Goal: Transaction & Acquisition: Purchase product/service

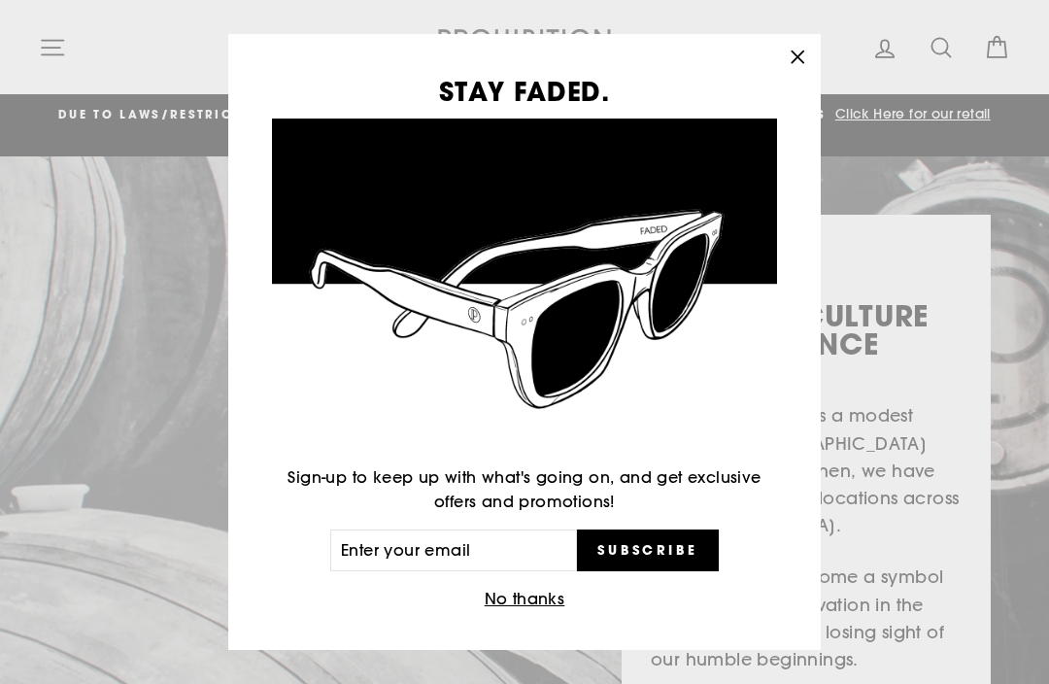
click at [552, 595] on button "No thanks" at bounding box center [525, 599] width 92 height 27
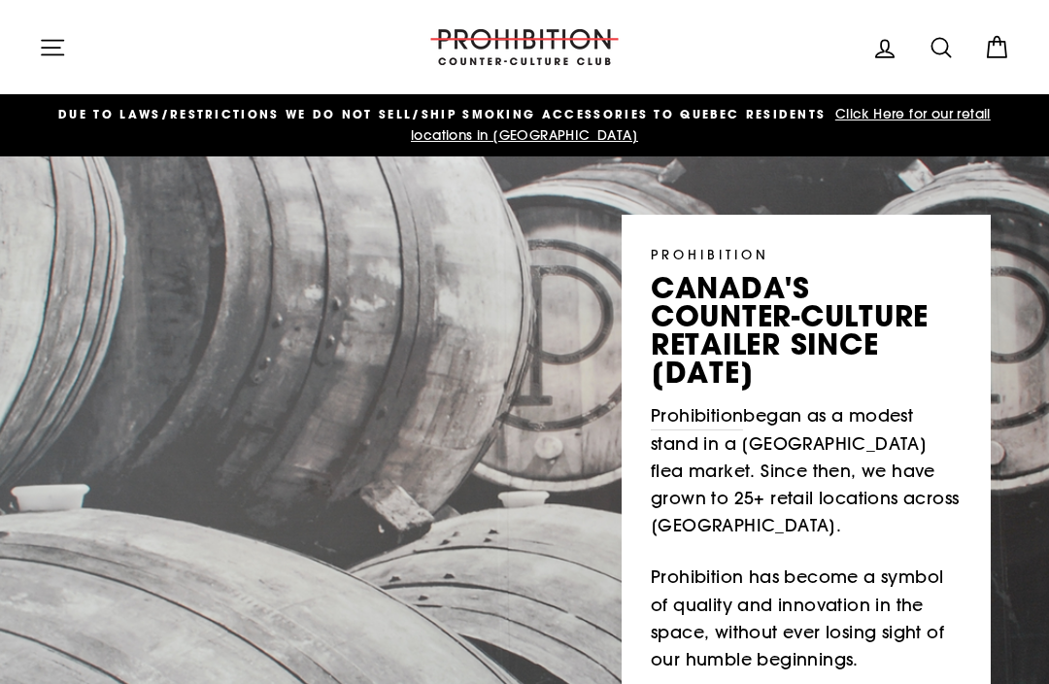
click at [52, 46] on icon "button" at bounding box center [52, 47] width 27 height 27
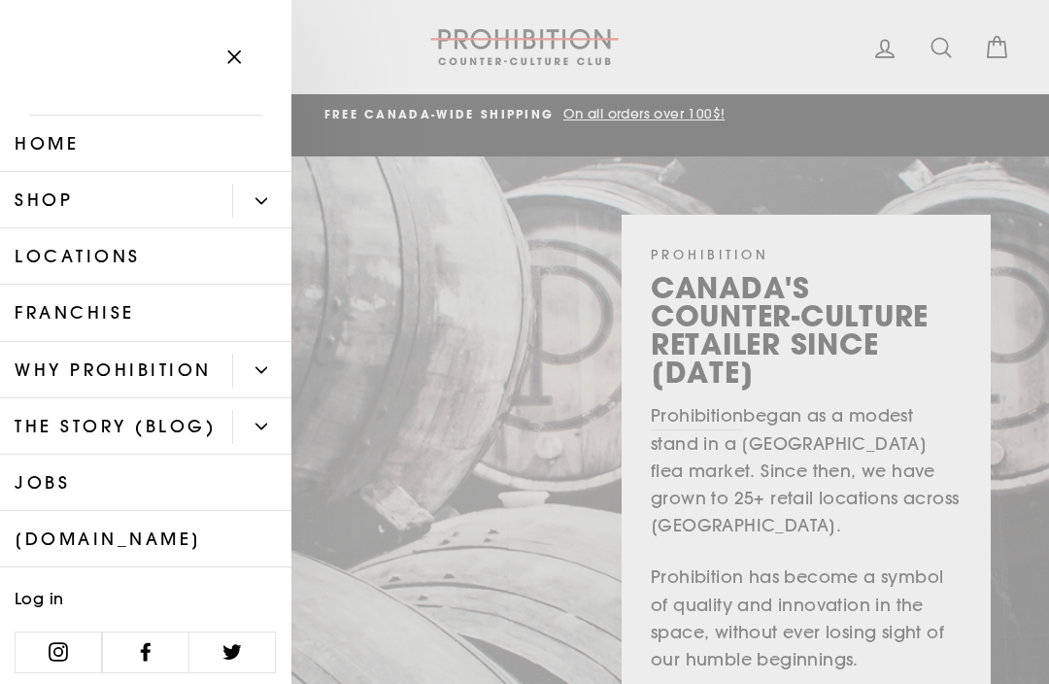
click at [84, 205] on link "Shop" at bounding box center [116, 200] width 232 height 56
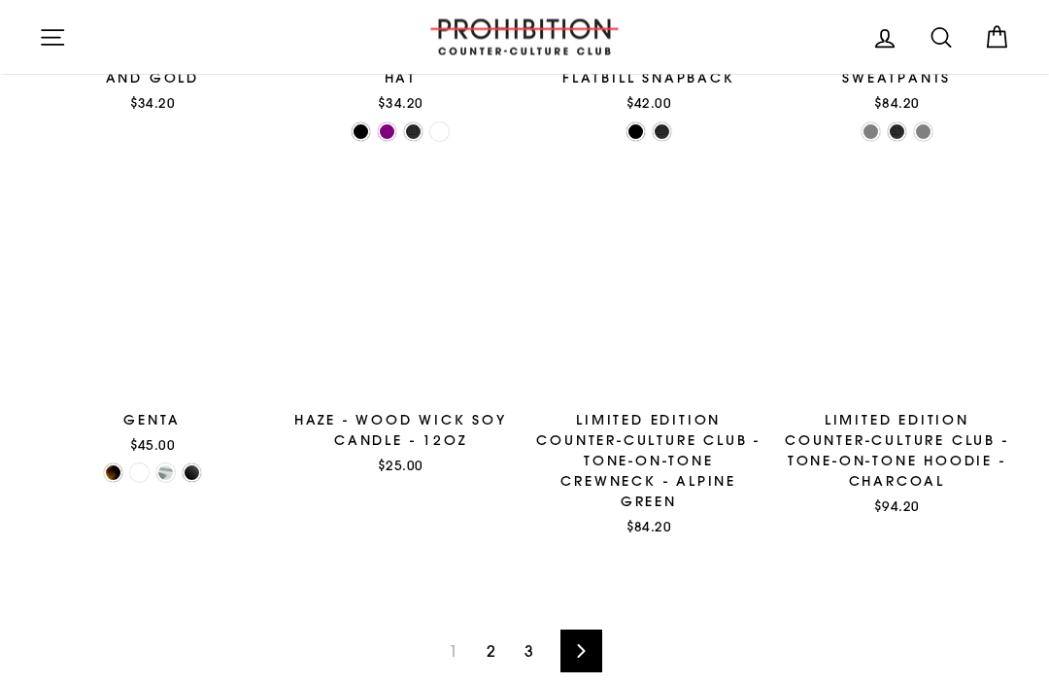
scroll to position [2364, 0]
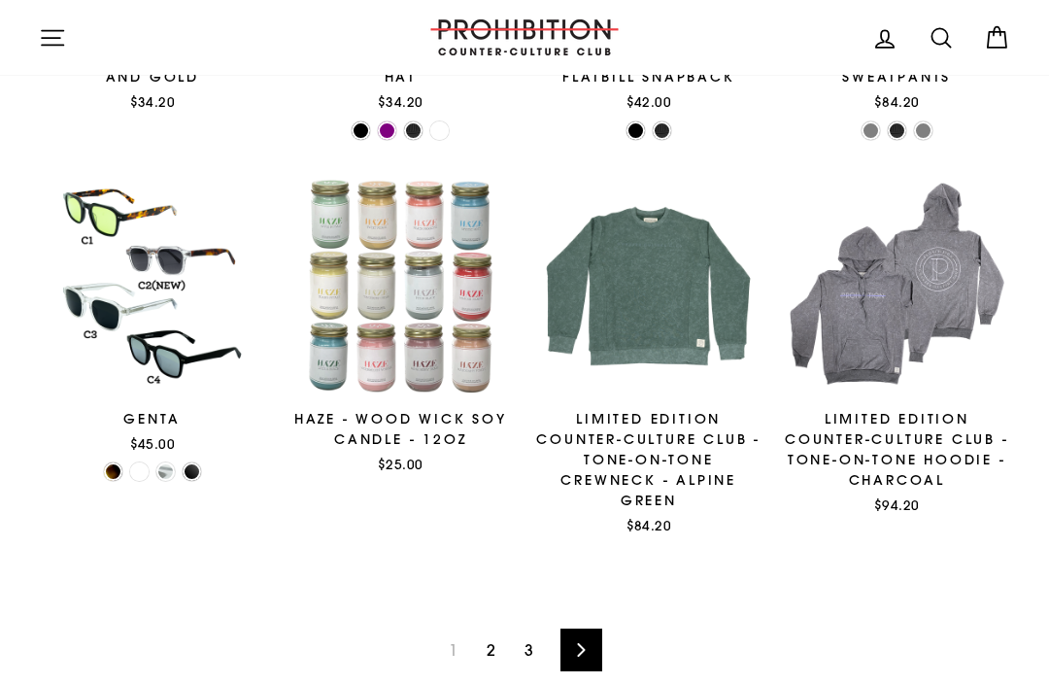
click at [587, 628] on link "Next" at bounding box center [581, 649] width 42 height 43
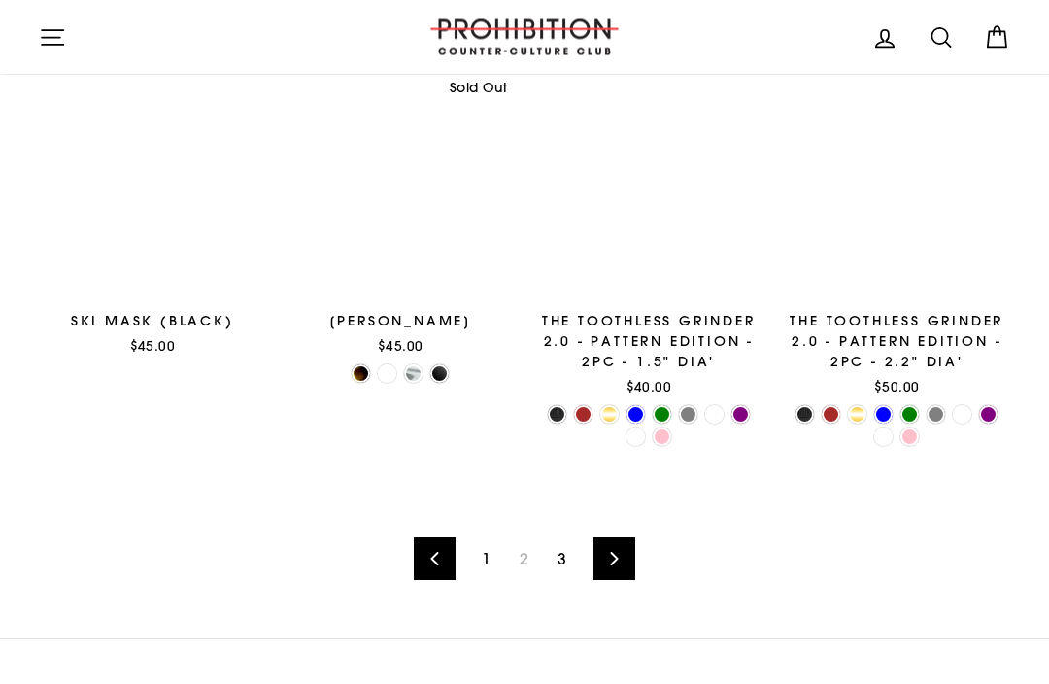
scroll to position [2489, 0]
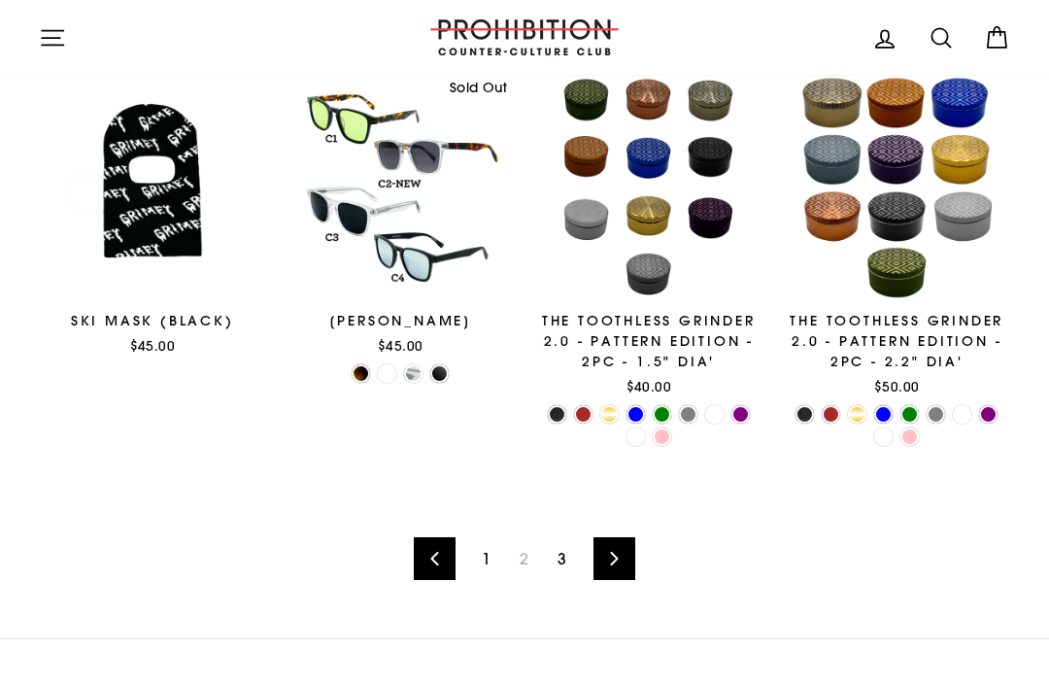
click at [616, 560] on icon at bounding box center [614, 559] width 13 height 14
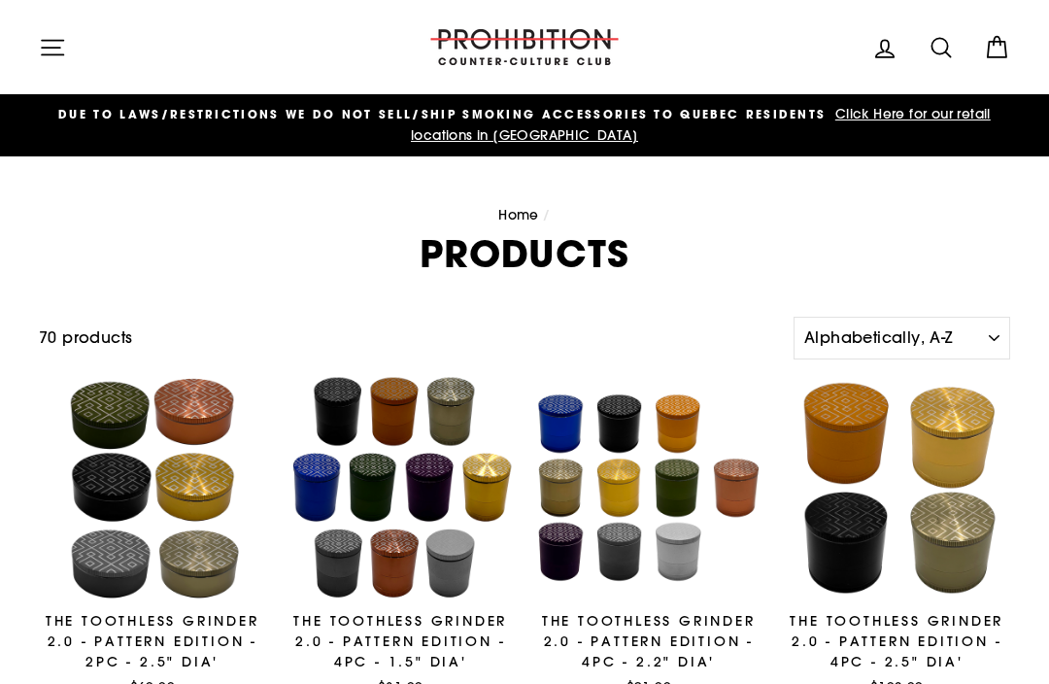
click at [942, 46] on icon at bounding box center [940, 47] width 27 height 27
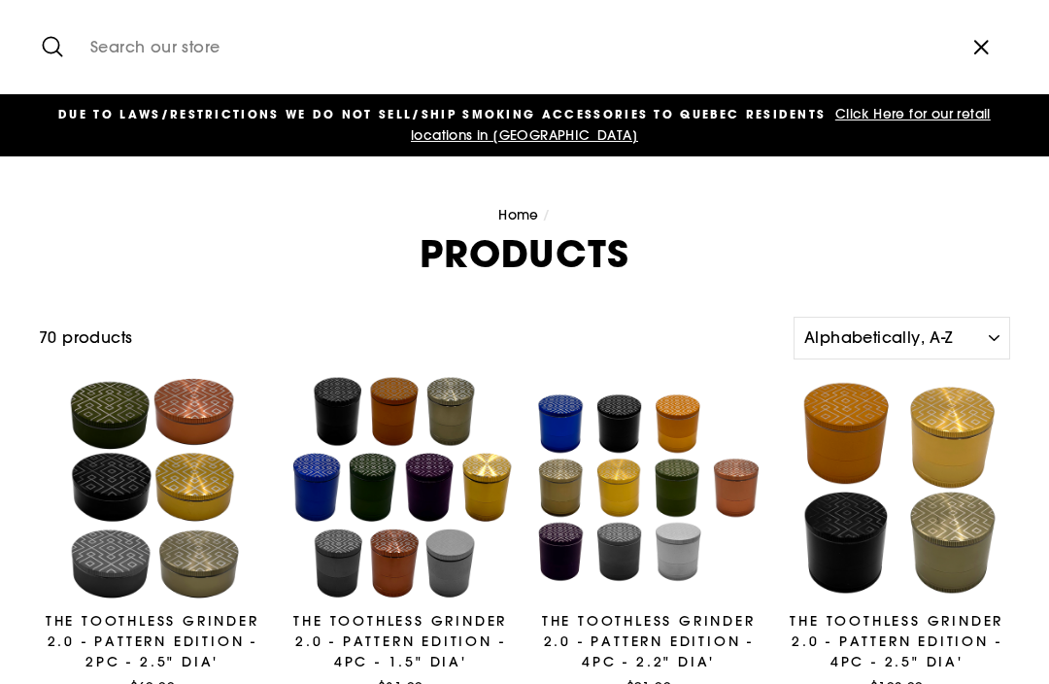
click at [213, 46] on input "Search our store" at bounding box center [516, 47] width 871 height 65
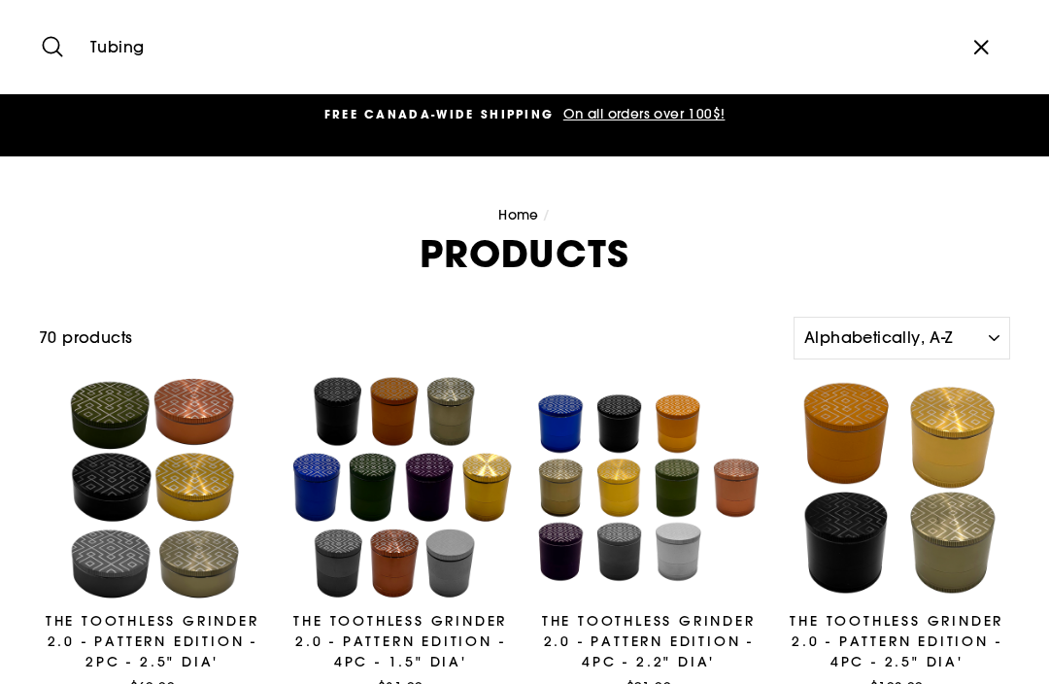
type input "Tubing"
click at [59, 47] on button "Search" at bounding box center [60, 47] width 42 height 65
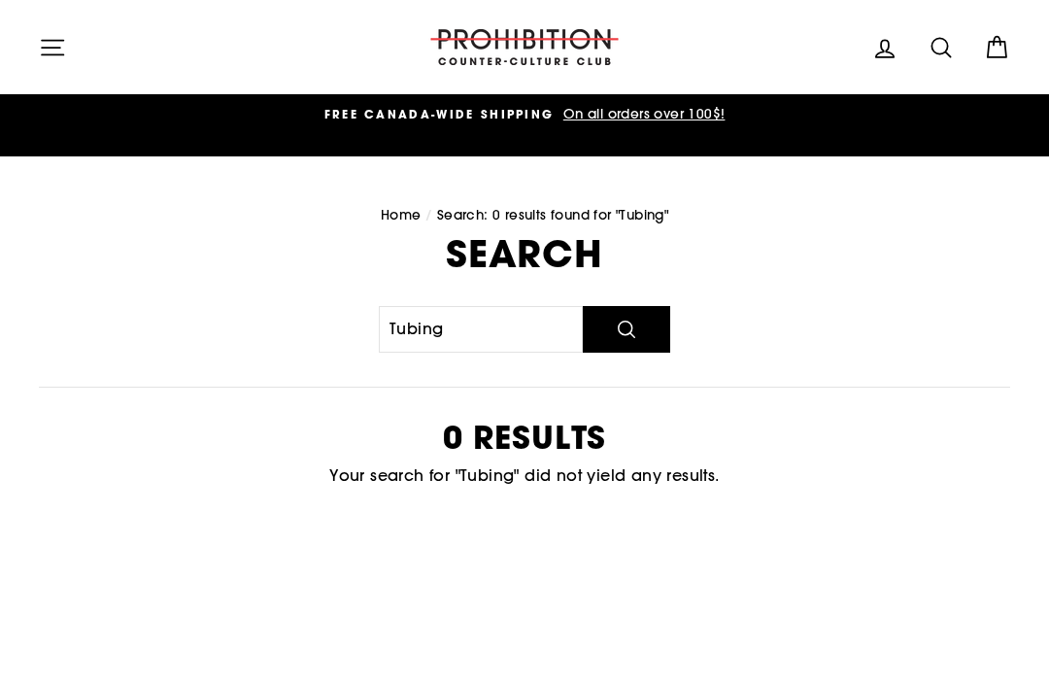
click at [946, 52] on icon at bounding box center [940, 47] width 18 height 18
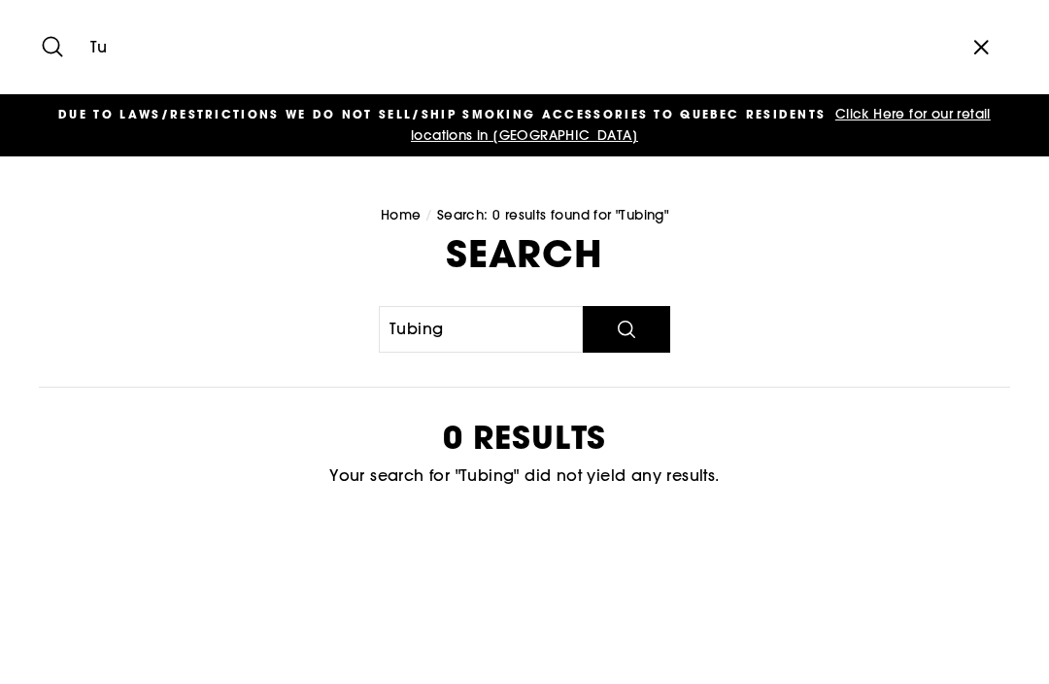
type input "T"
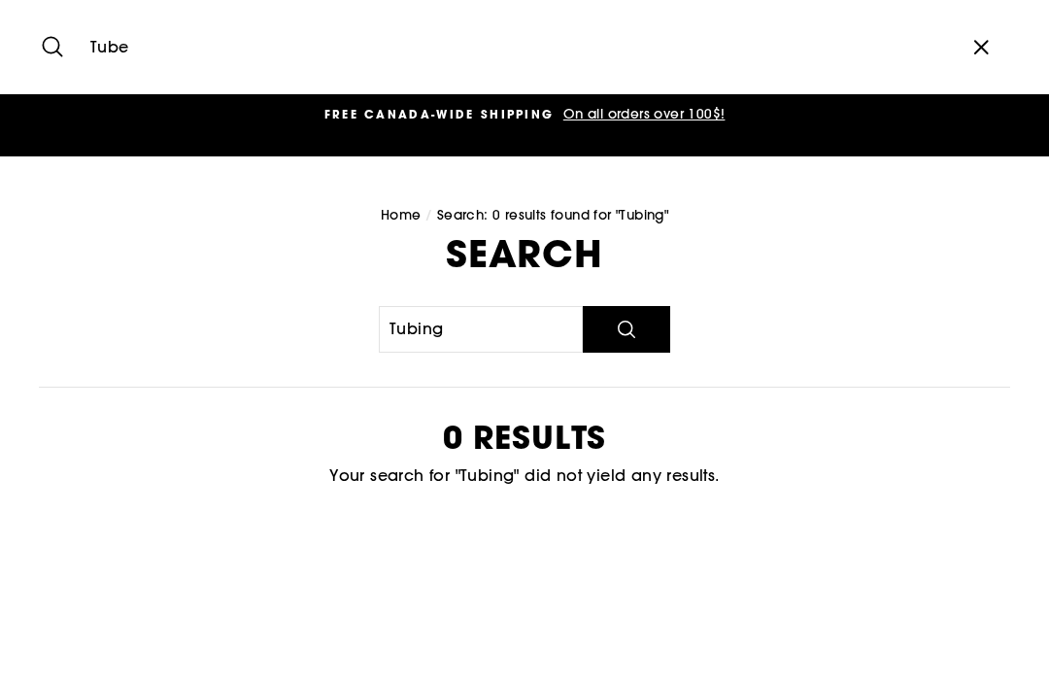
type input "Tube"
click at [59, 47] on button "Search" at bounding box center [60, 47] width 42 height 65
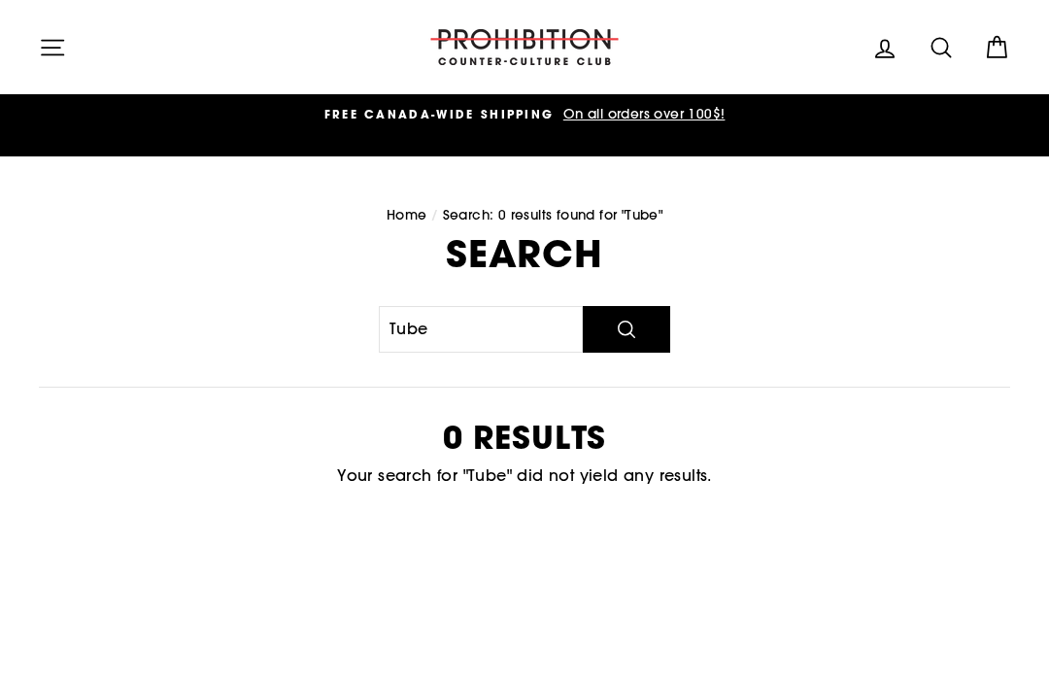
click at [44, 40] on icon "button" at bounding box center [52, 47] width 21 height 15
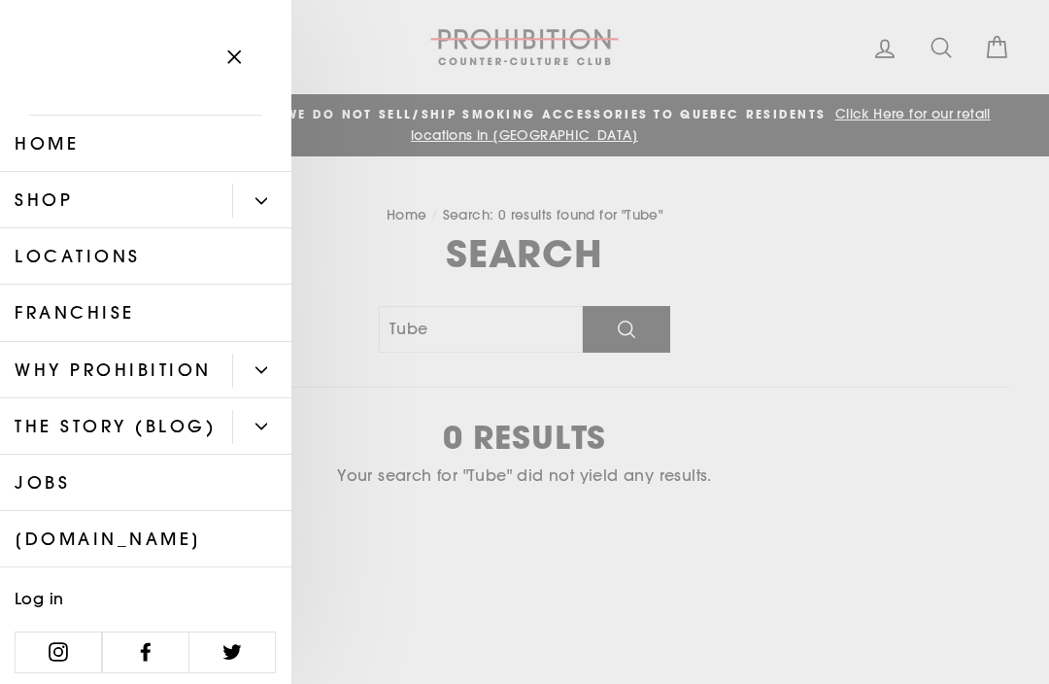
click at [92, 145] on link "Home" at bounding box center [145, 144] width 291 height 56
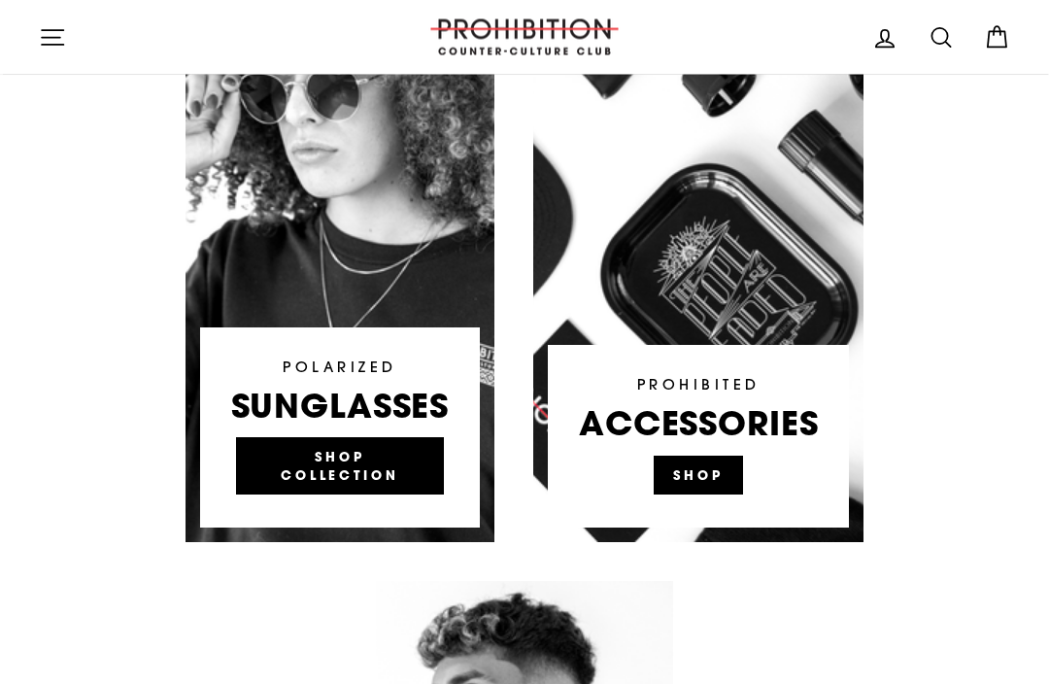
scroll to position [1239, 0]
click at [712, 426] on link at bounding box center [698, 250] width 330 height 583
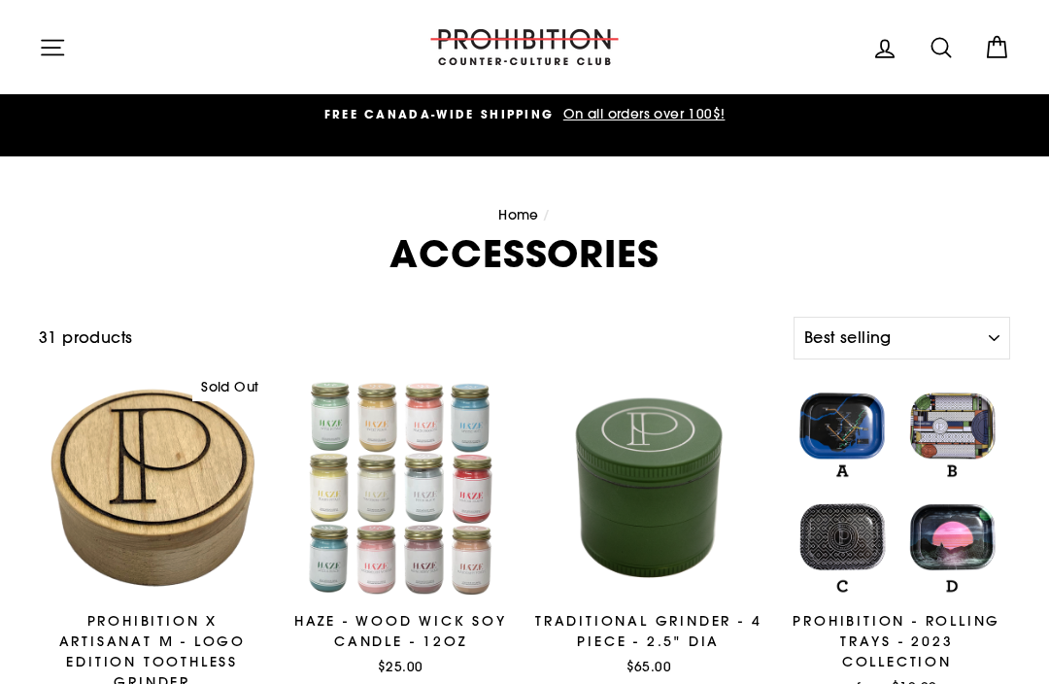
select select "best-selling"
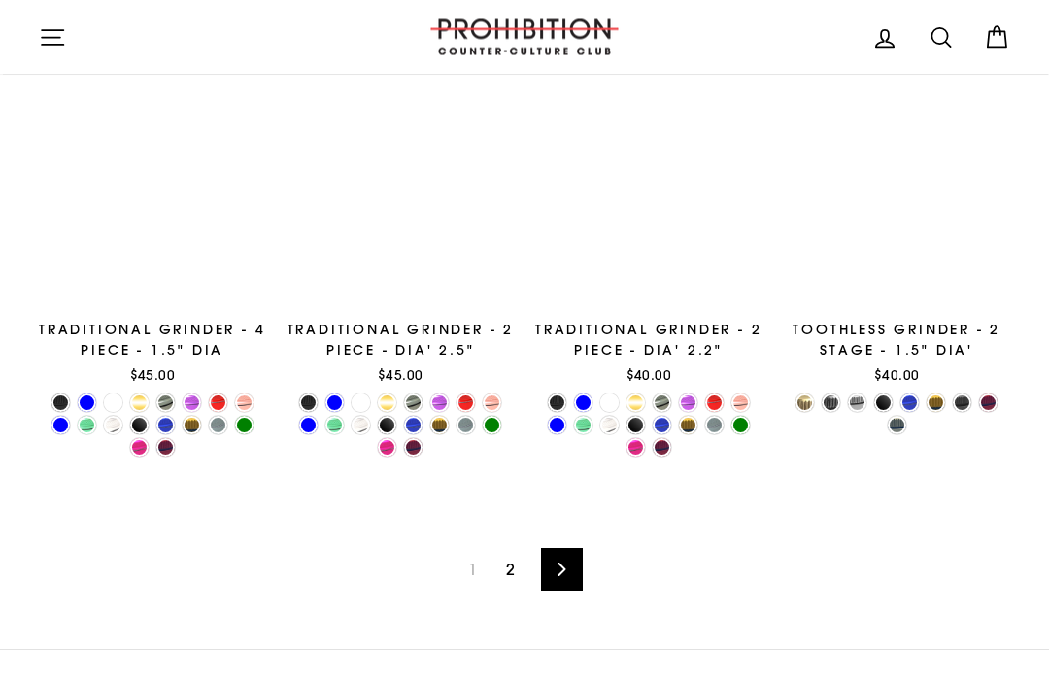
scroll to position [2634, 0]
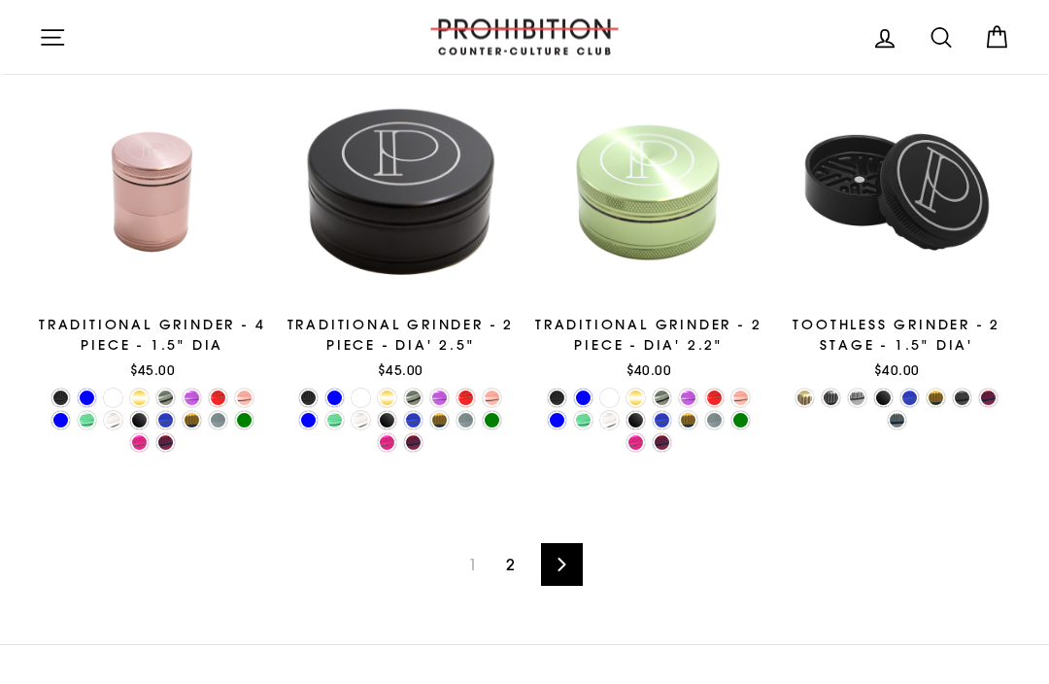
click at [567, 549] on link "Next" at bounding box center [562, 565] width 42 height 43
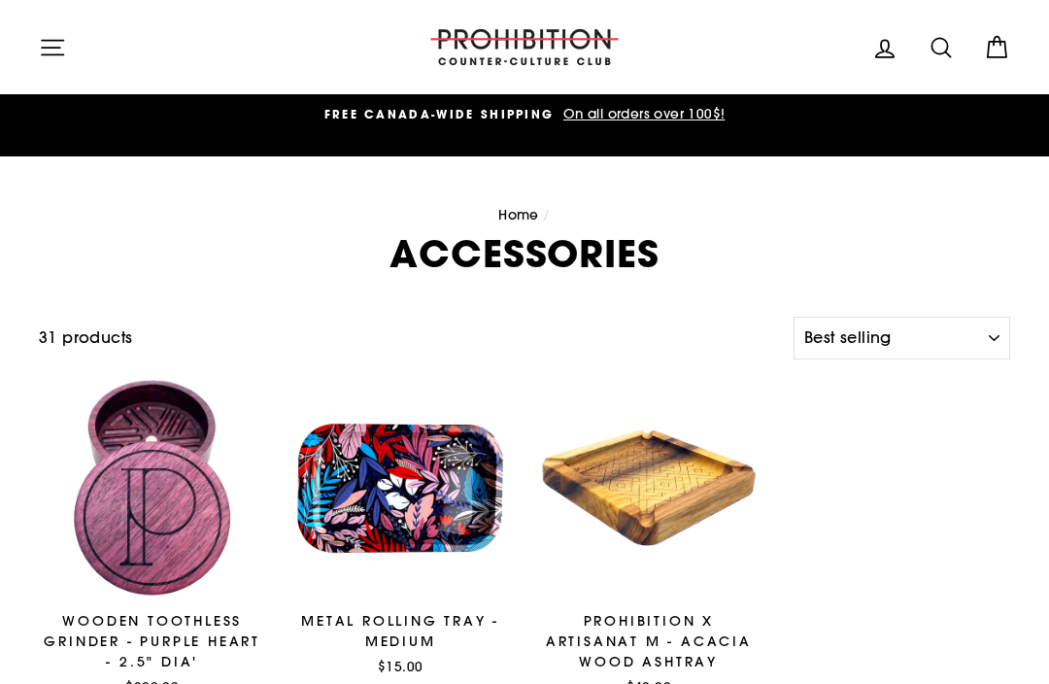
select select "best-selling"
